Goal: Transaction & Acquisition: Purchase product/service

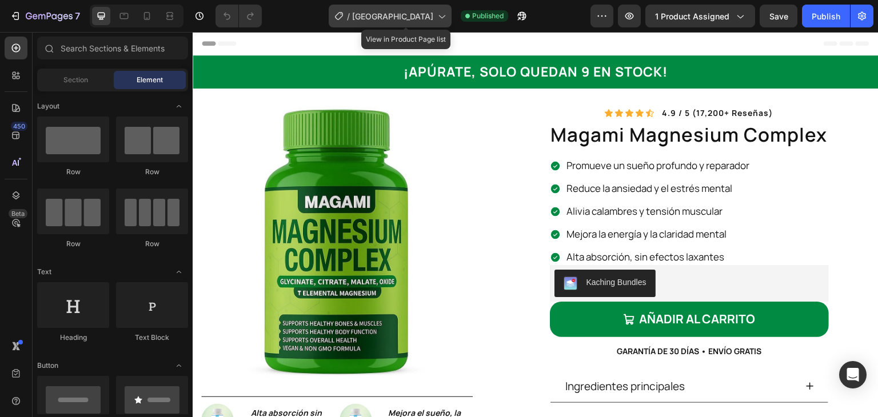
click at [425, 18] on span "[GEOGRAPHIC_DATA]" at bounding box center [392, 16] width 81 height 12
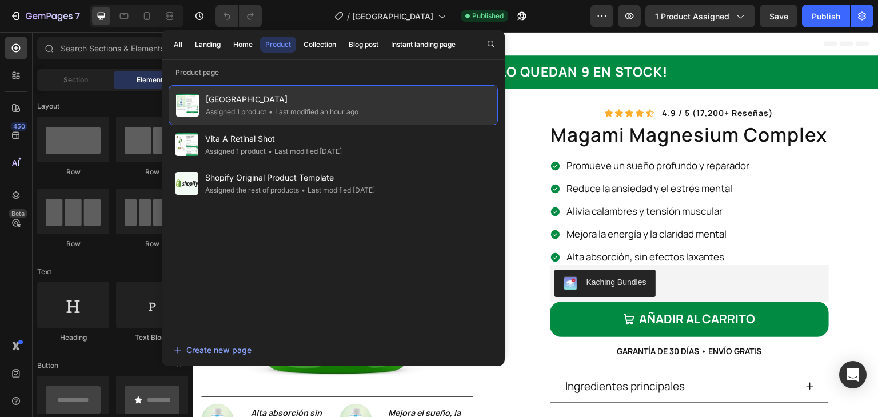
drag, startPoint x: 324, startPoint y: 99, endPoint x: 207, endPoint y: 97, distance: 117.2
click at [207, 97] on span "[GEOGRAPHIC_DATA]" at bounding box center [282, 100] width 153 height 14
copy span "[GEOGRAPHIC_DATA]"
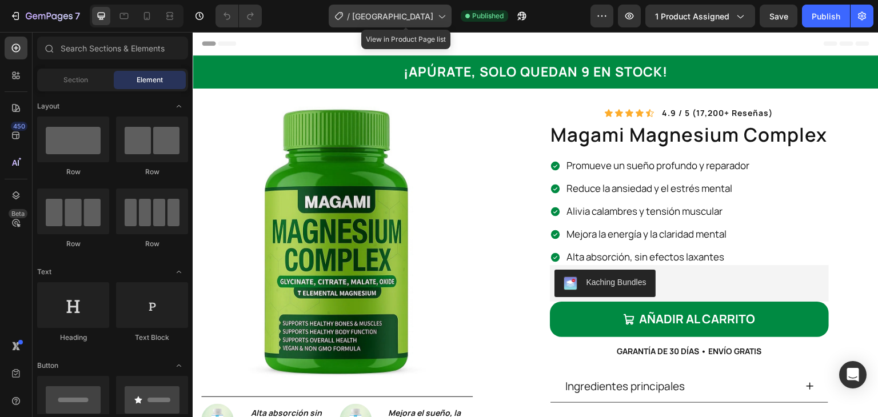
click at [377, 21] on span "[GEOGRAPHIC_DATA]" at bounding box center [392, 16] width 81 height 12
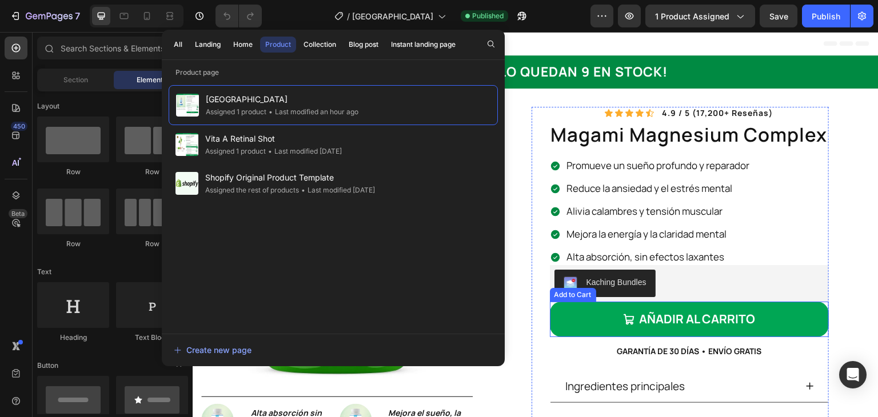
click at [600, 306] on button "AÑADIR AL CARRITO" at bounding box center [689, 319] width 279 height 35
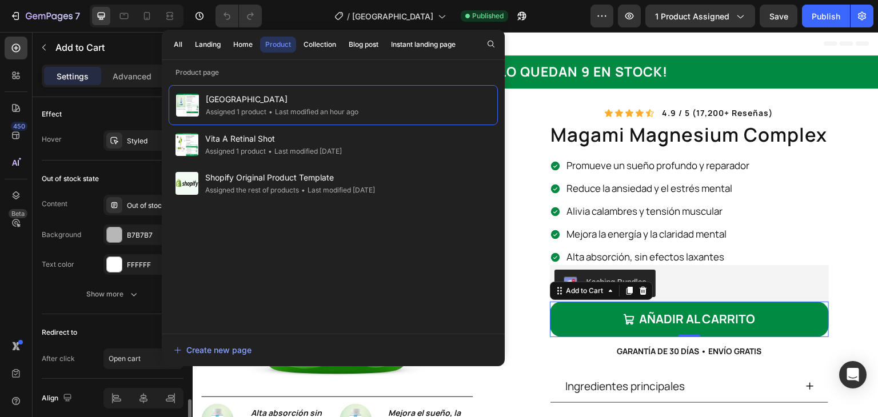
scroll to position [960, 0]
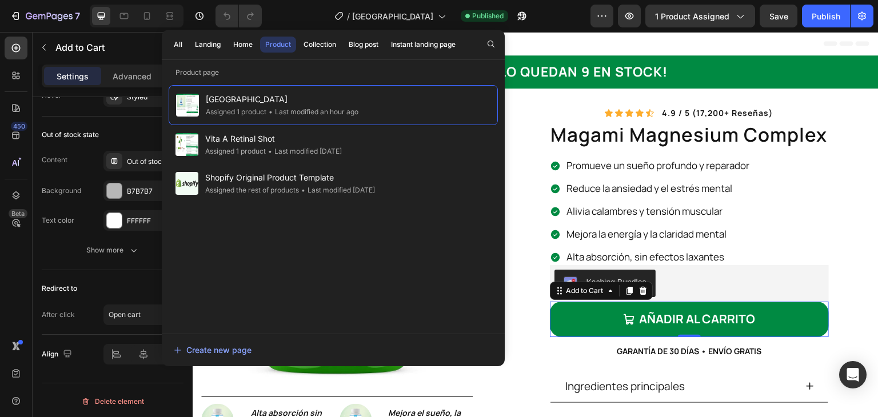
click at [563, 22] on div "/ Magami Magnesium Complex Published" at bounding box center [431, 16] width 320 height 23
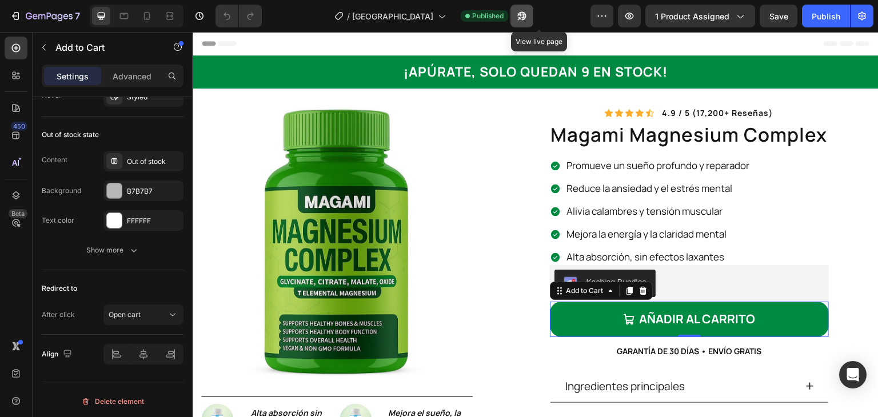
click at [526, 17] on icon "button" at bounding box center [521, 16] width 9 height 9
click at [520, 18] on icon "button" at bounding box center [518, 18] width 3 height 3
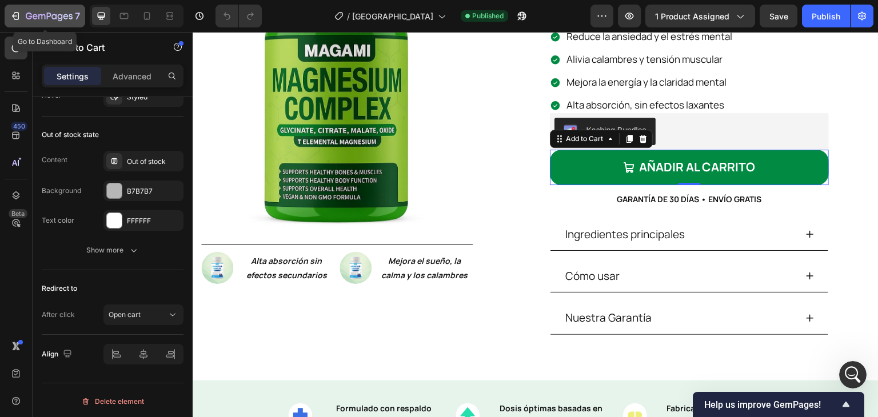
click at [42, 18] on icon "button" at bounding box center [49, 17] width 47 height 10
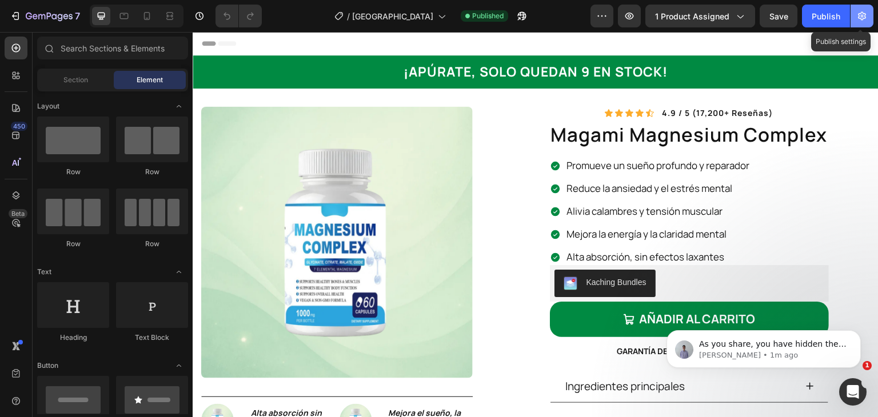
click at [864, 12] on icon "button" at bounding box center [861, 15] width 11 height 11
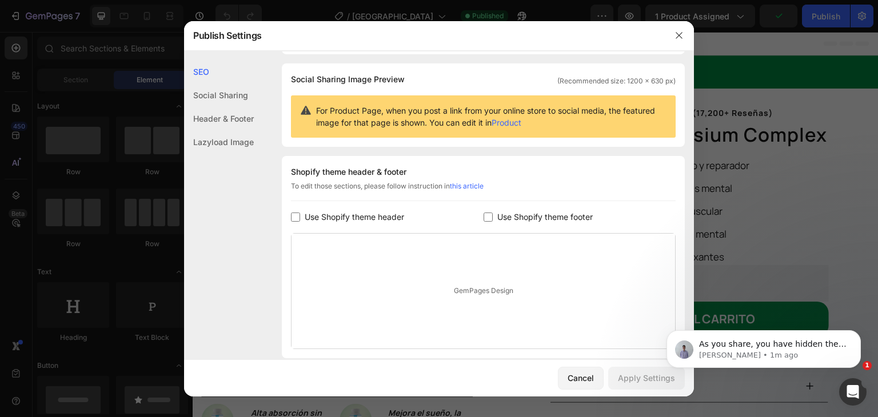
scroll to position [76, 0]
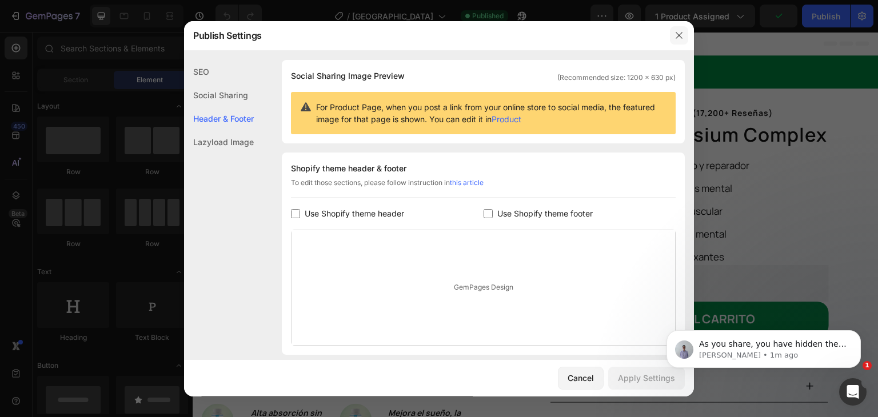
click at [684, 39] on button "button" at bounding box center [679, 35] width 18 height 18
